Goal: Task Accomplishment & Management: Manage account settings

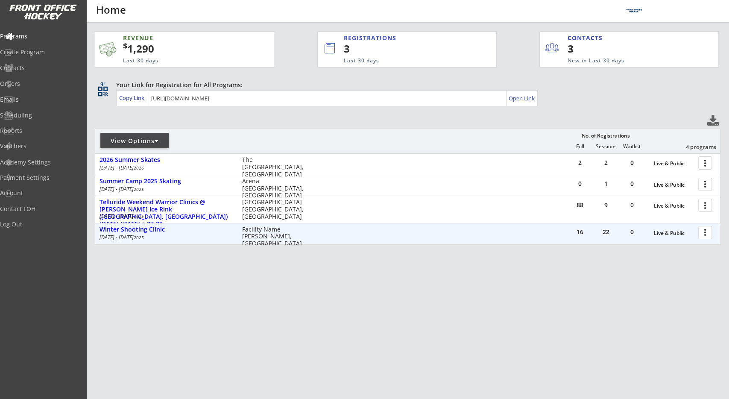
click at [321, 239] on div "16 22 0 Live & Public more_vert Winter Shooting Clinic Oct 11 - Nov 7 2025 Faci…" at bounding box center [407, 233] width 625 height 20
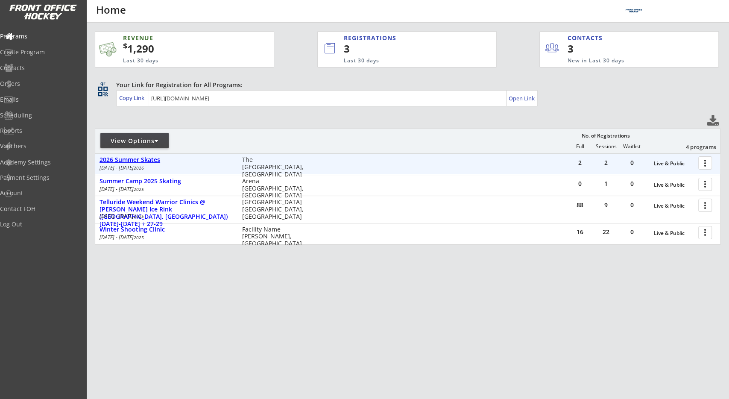
click at [134, 163] on div "2026 Summer Skates" at bounding box center [165, 159] width 133 height 7
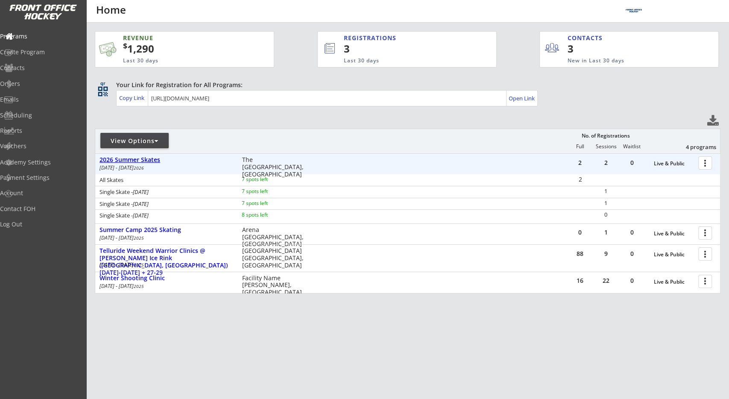
click at [135, 162] on div "2026 Summer Skates" at bounding box center [165, 159] width 133 height 7
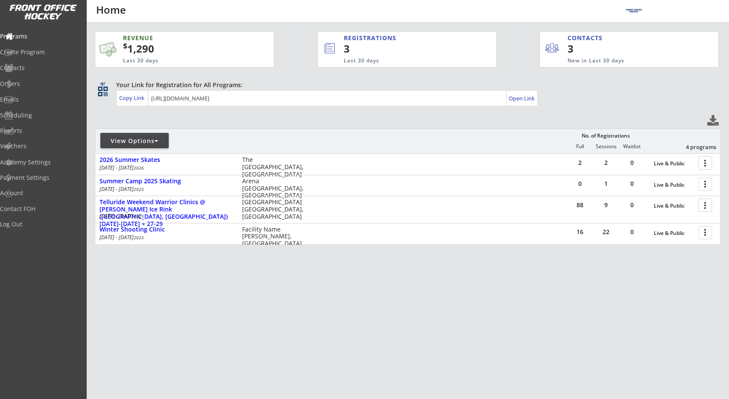
click at [290, 144] on div at bounding box center [195, 144] width 201 height 15
click at [530, 101] on div "Open Link" at bounding box center [522, 98] width 27 height 7
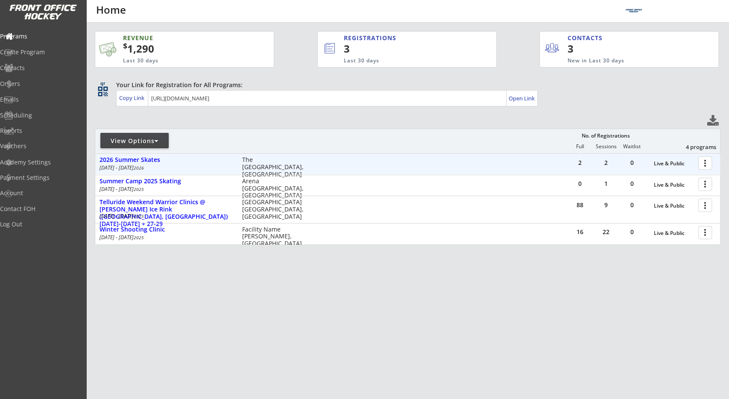
click at [702, 164] on div at bounding box center [706, 162] width 15 height 15
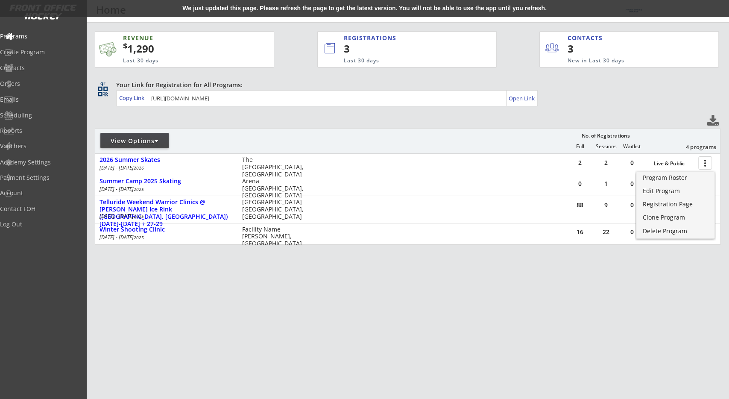
click at [98, 7] on div "We just updated this page. Please refresh the page to get the latest version. Y…" at bounding box center [364, 8] width 729 height 17
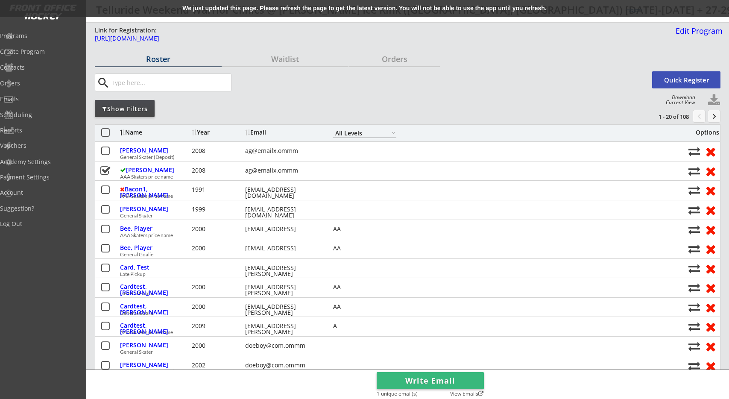
select select ""All Levels""
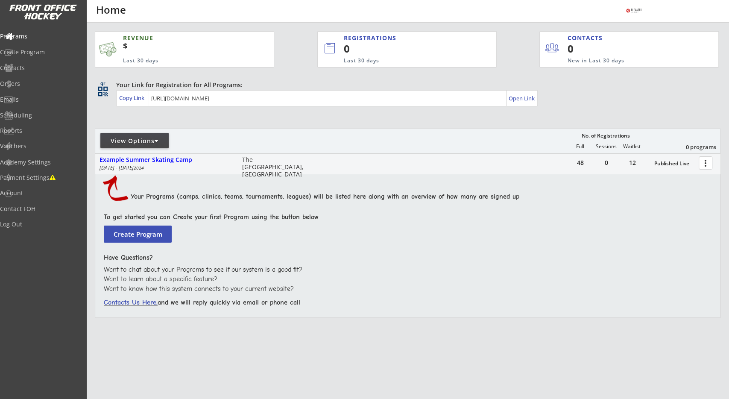
click at [87, 203] on div "REVENUE $ Last 30 days REGISTRATIONS 0 Last 30 days CONTACTS 0 New in Last 30 d…" at bounding box center [407, 217] width 643 height 388
click at [526, 100] on div "Open Link" at bounding box center [522, 98] width 27 height 7
click at [406, 112] on div "REVENUE $ Last 30 days REGISTRATIONS 0 Last 30 days CONTACTS 0 New in Last 30 d…" at bounding box center [408, 215] width 626 height 384
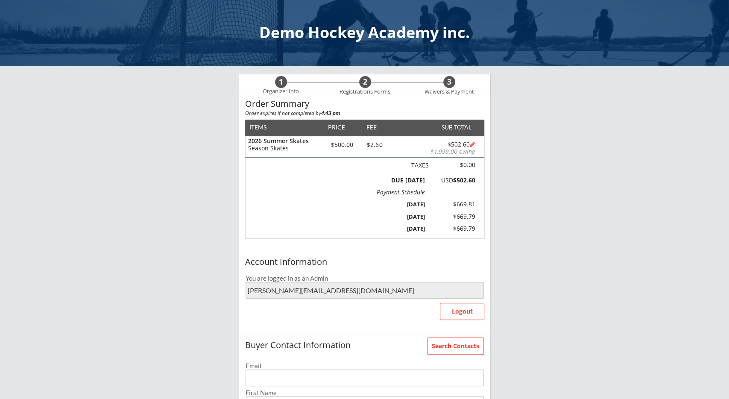
click at [176, 221] on div "Demo Hockey Academy inc. 1 Organizer Info 2 Registrations Forms 3 Waivers & Pay…" at bounding box center [364, 337] width 729 height 674
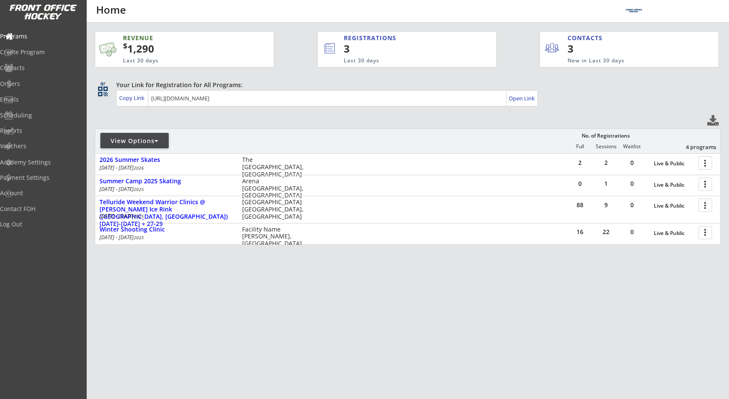
click at [232, 121] on div "REVENUE $ 1,290 Last 30 days REGISTRATIONS 3 Last 30 days CONTACTS 3 New in Las…" at bounding box center [408, 178] width 626 height 311
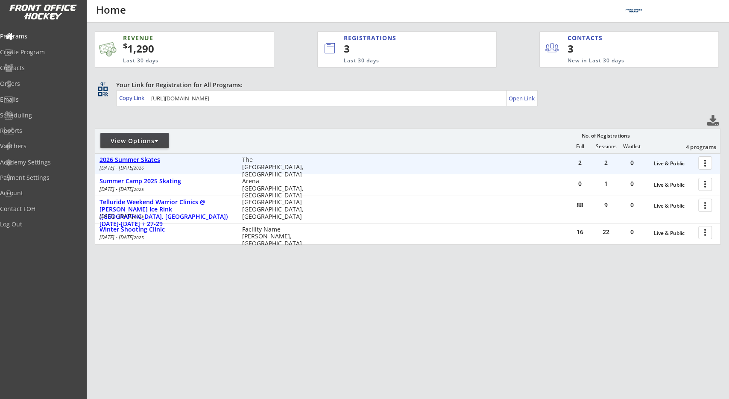
click at [147, 158] on div "2026 Summer Skates" at bounding box center [165, 159] width 133 height 7
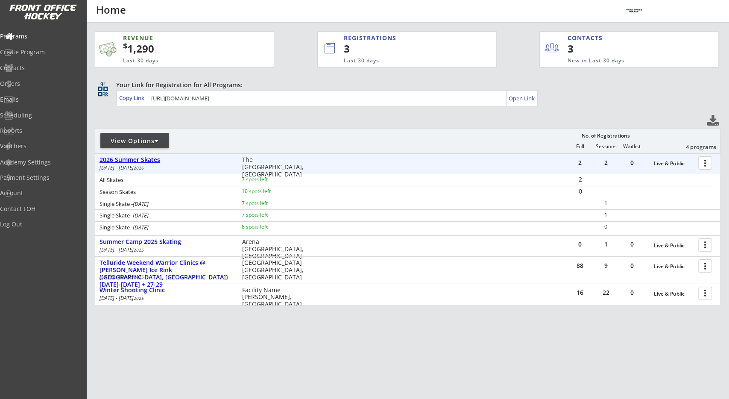
click at [216, 123] on div "REVENUE $ 1,290 Last 30 days REGISTRATIONS 3 Last 30 days CONTACTS 3 New in Las…" at bounding box center [408, 209] width 626 height 372
click at [87, 86] on div "REVENUE $ 1,290 Last 30 days REGISTRATIONS 3 Last 30 days CONTACTS 3 New in Las…" at bounding box center [407, 211] width 643 height 376
drag, startPoint x: 41, startPoint y: 67, endPoint x: 38, endPoint y: 79, distance: 11.5
click at [41, 67] on div "Contacts" at bounding box center [40, 68] width 77 height 6
select select ""Players""
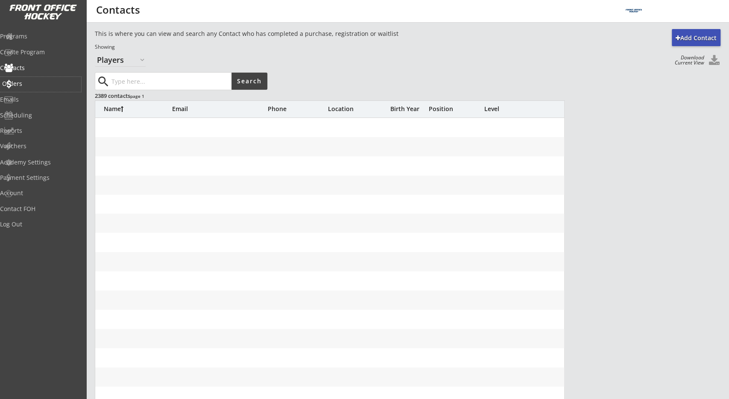
click at [37, 81] on div "Orders" at bounding box center [40, 84] width 77 height 6
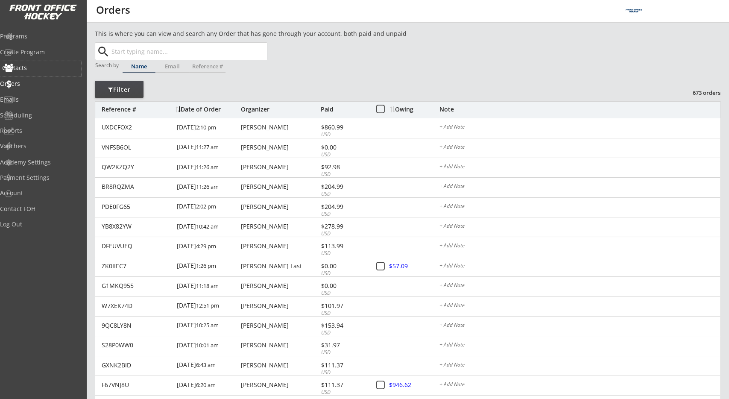
click at [39, 70] on div "Contacts" at bounding box center [40, 68] width 77 height 6
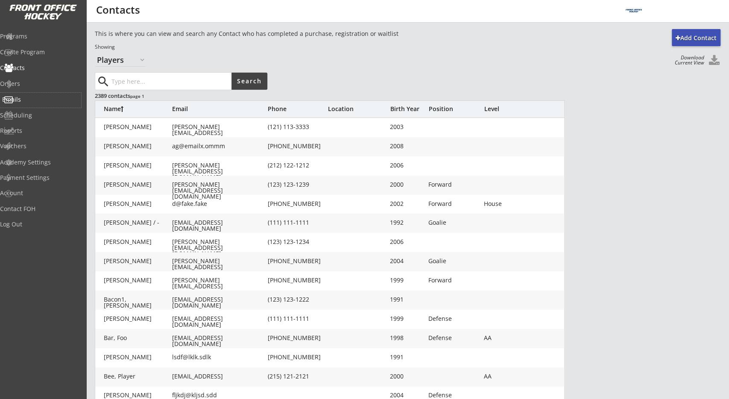
click at [36, 101] on div "Emails" at bounding box center [40, 99] width 77 height 6
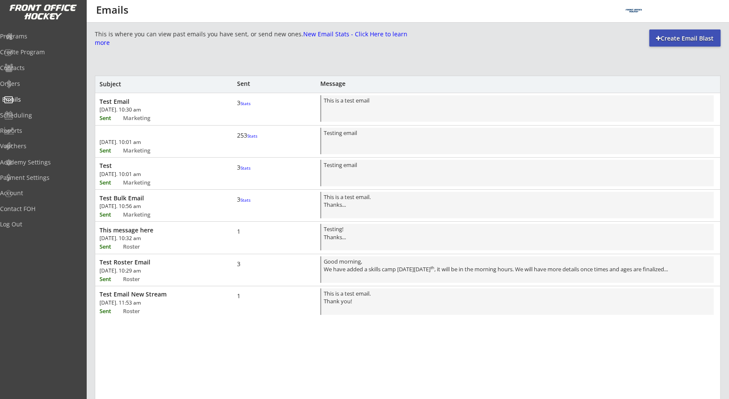
click at [48, 37] on div "Programs" at bounding box center [40, 36] width 81 height 6
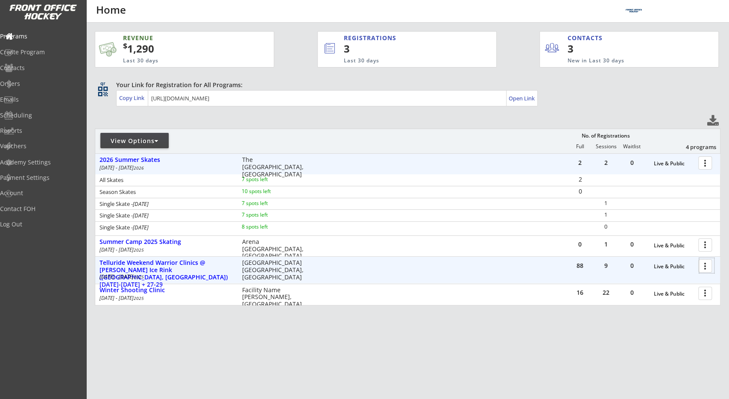
click at [700, 269] on div at bounding box center [706, 265] width 15 height 15
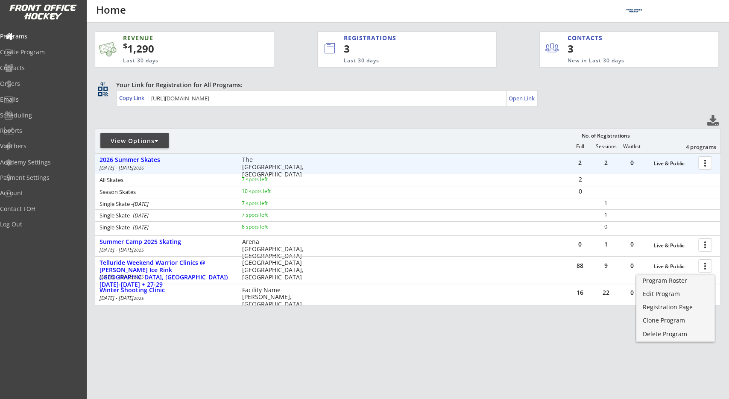
click at [468, 340] on div "REVENUE $ 1,290 Last 30 days REGISTRATIONS 3 Last 30 days CONTACTS 3 New in Las…" at bounding box center [408, 209] width 626 height 372
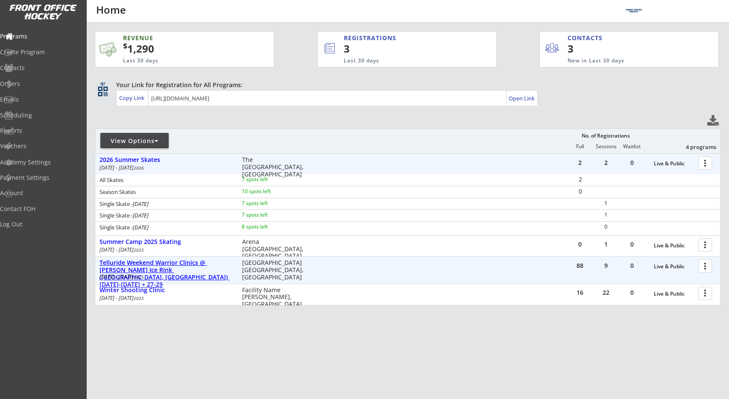
click at [117, 293] on div "Winter Shooting Clinic" at bounding box center [165, 289] width 133 height 7
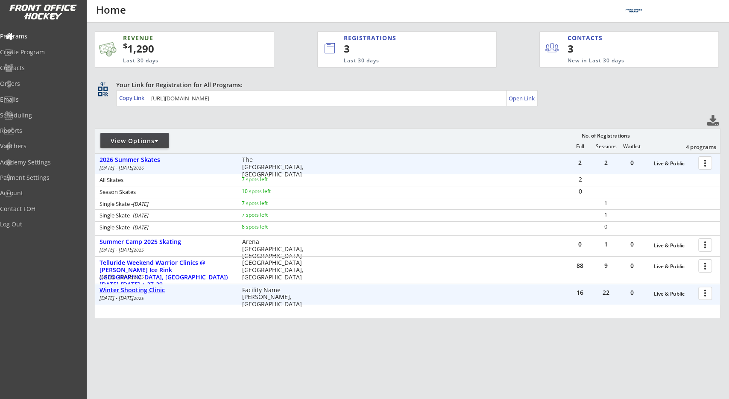
click at [119, 290] on div "Winter Shooting Clinic" at bounding box center [165, 289] width 133 height 7
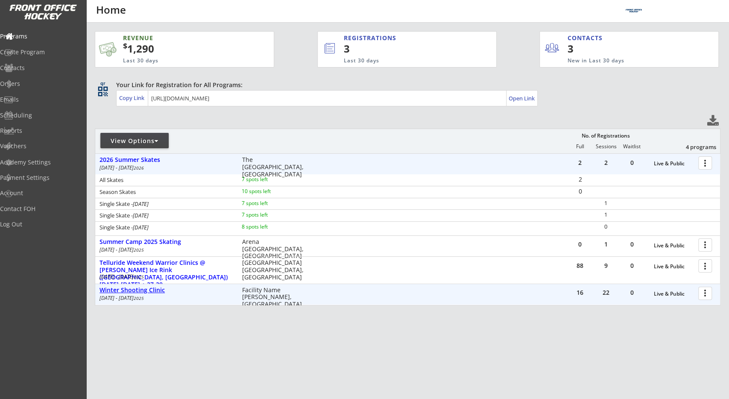
click at [119, 290] on div "Winter Shooting Clinic" at bounding box center [165, 289] width 133 height 7
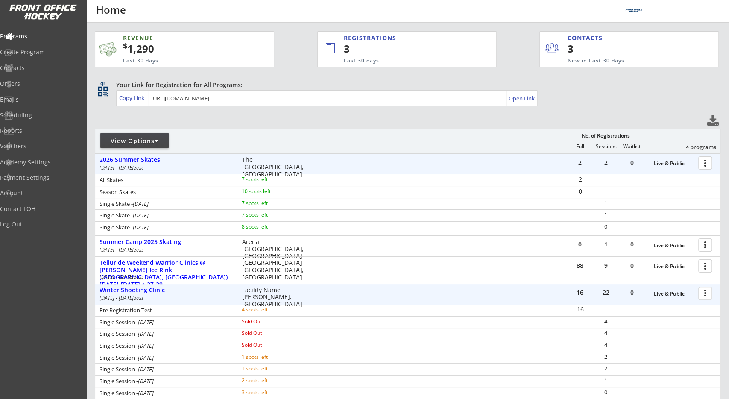
click at [135, 288] on div "Winter Shooting Clinic" at bounding box center [165, 289] width 133 height 7
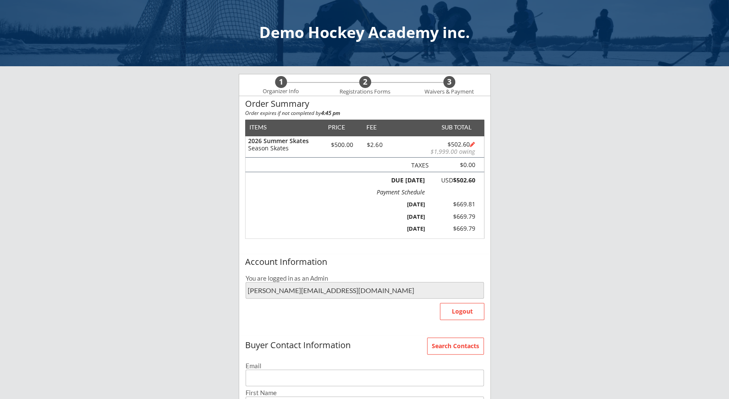
click at [228, 265] on div "Demo Hockey Academy inc. 1 Organizer Info 2 Registrations Forms 3 Waivers & Pay…" at bounding box center [364, 337] width 729 height 674
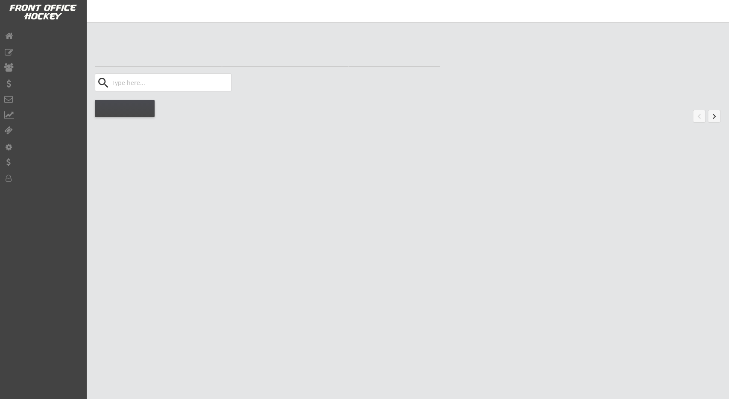
select select ""All Levels""
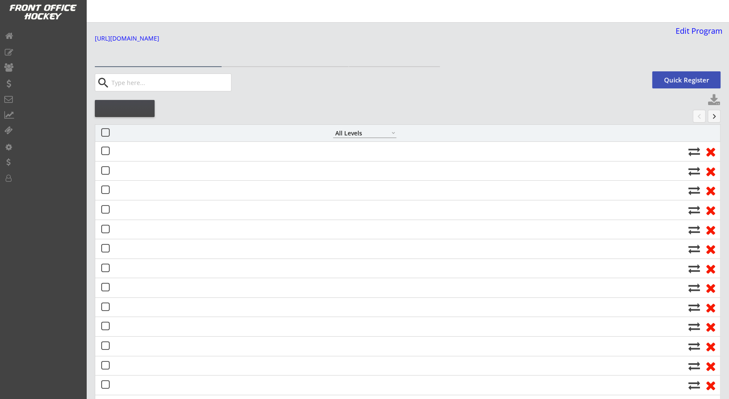
select select ""All Levels""
